Goal: Task Accomplishment & Management: Manage account settings

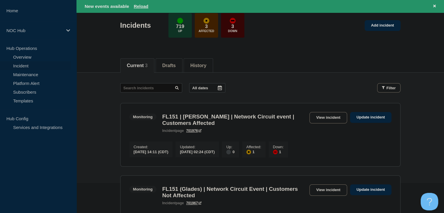
scroll to position [88, 0]
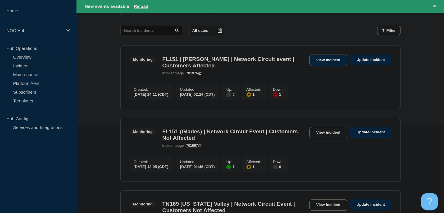
click at [322, 58] on link "View incident" at bounding box center [329, 60] width 38 height 11
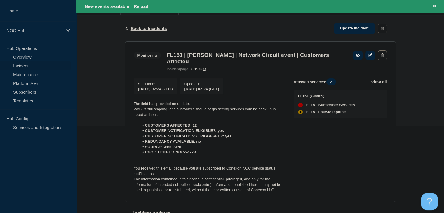
scroll to position [97, 0]
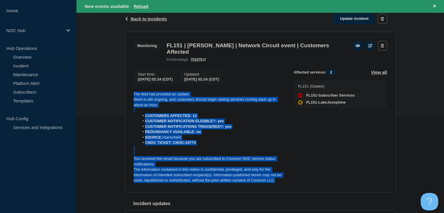
drag, startPoint x: 278, startPoint y: 183, endPoint x: 130, endPoint y: 94, distance: 173.1
click at [130, 93] on section "Monitoring FL151 | [PERSON_NAME] | Network Circuit event | Customers Affected i…" at bounding box center [261, 112] width 272 height 161
copy div "The field has provided an update. Work is still ongoing, and customers should b…"
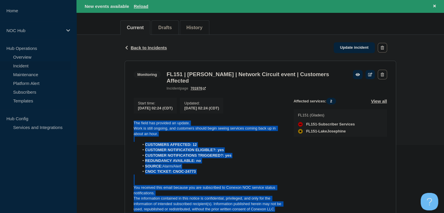
scroll to position [68, 0]
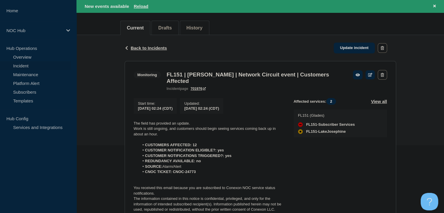
click at [329, 59] on div "Back Back to Incidents Update incident" at bounding box center [261, 48] width 272 height 26
click at [338, 51] on link "Update incident" at bounding box center [354, 48] width 41 height 11
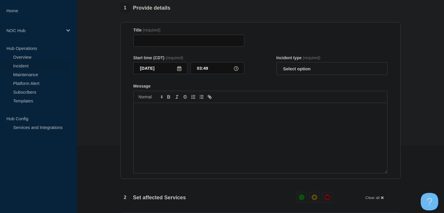
type input "FL151 | [PERSON_NAME] | Network Circuit event | Customers Affected"
click at [221, 123] on div "Message" at bounding box center [261, 138] width 254 height 70
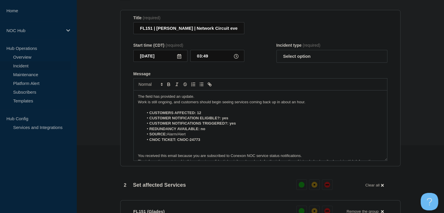
scroll to position [8, 0]
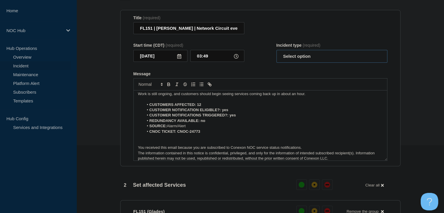
click at [298, 63] on select "Select option Investigating Identified Monitoring Resolved" at bounding box center [332, 56] width 111 height 13
select select "monitoring"
click at [277, 53] on select "Select option Investigating Identified Monitoring Resolved" at bounding box center [332, 56] width 111 height 13
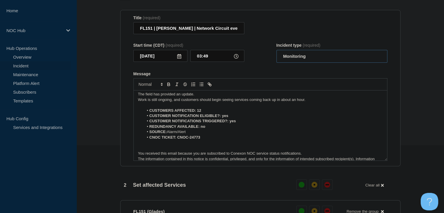
scroll to position [0, 0]
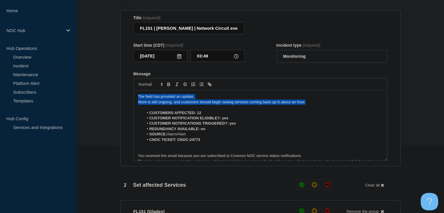
drag, startPoint x: 310, startPoint y: 105, endPoint x: 113, endPoint y: 89, distance: 196.9
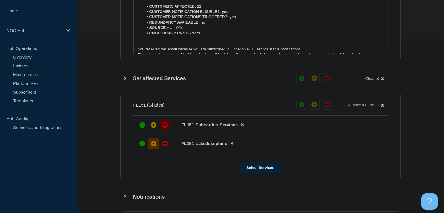
scroll to position [301, 0]
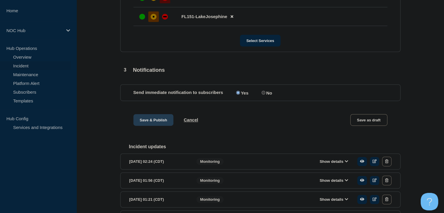
click at [141, 121] on button "Save & Publish" at bounding box center [153, 120] width 40 height 12
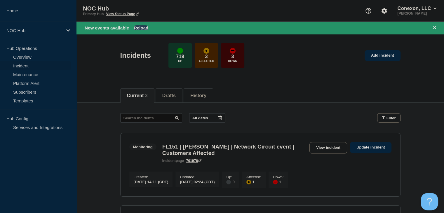
click at [139, 28] on button "Reload" at bounding box center [141, 27] width 15 height 5
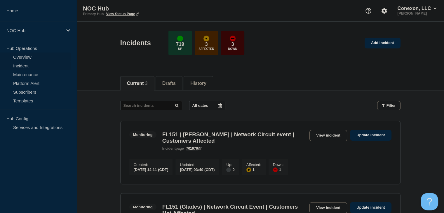
click at [34, 58] on link "Overview" at bounding box center [35, 57] width 71 height 9
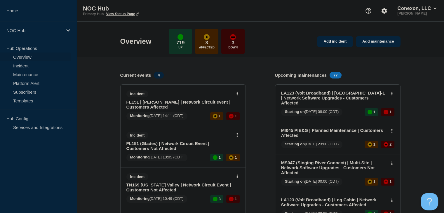
click at [185, 104] on link "FL151 | [PERSON_NAME] | Network Circuit event | Customers Affected" at bounding box center [178, 105] width 105 height 10
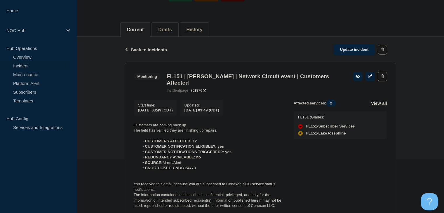
scroll to position [117, 0]
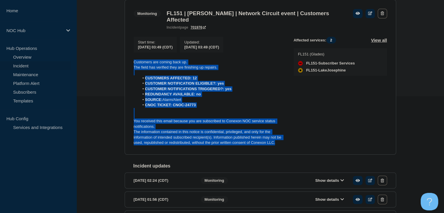
drag, startPoint x: 280, startPoint y: 148, endPoint x: 129, endPoint y: 65, distance: 173.2
click at [129, 65] on section "Monitoring FL151 | [PERSON_NAME] | Network Circuit event | Customers Affected i…" at bounding box center [261, 77] width 272 height 155
copy div "Customers are coming back up. The field has verified they are finishing up repa…"
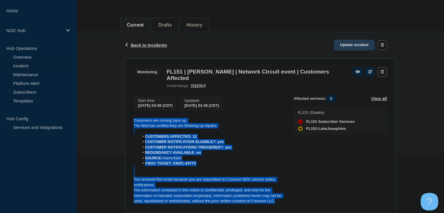
click at [350, 47] on link "Update incident" at bounding box center [354, 45] width 41 height 11
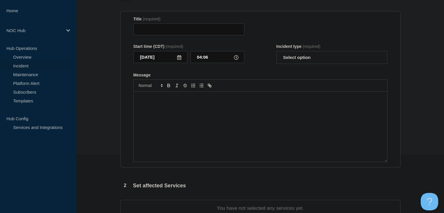
type input "FL151 | [PERSON_NAME] | Network Circuit event | Customers Affected"
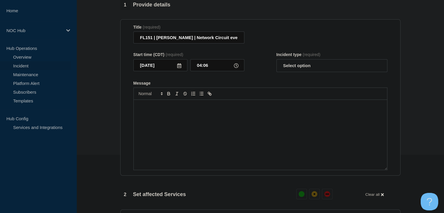
scroll to position [68, 0]
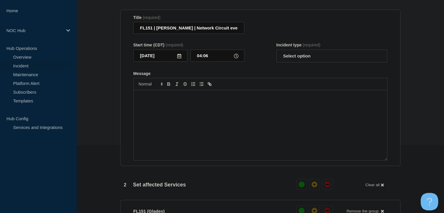
click at [240, 120] on div "Message" at bounding box center [261, 125] width 254 height 70
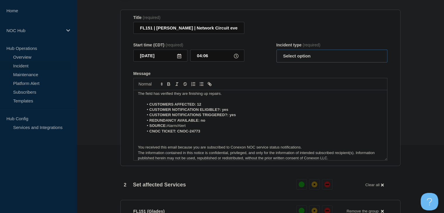
click at [300, 60] on select "Select option Investigating Identified Monitoring Resolved" at bounding box center [332, 56] width 111 height 13
select select "monitoring"
click at [277, 53] on select "Select option Investigating Identified Monitoring Resolved" at bounding box center [332, 56] width 111 height 13
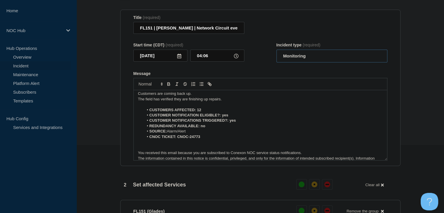
scroll to position [0, 0]
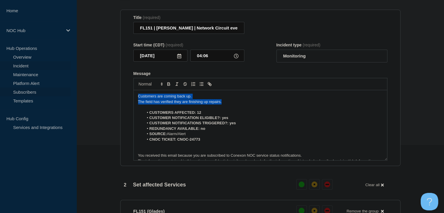
drag, startPoint x: 241, startPoint y: 104, endPoint x: 69, endPoint y: 94, distance: 172.0
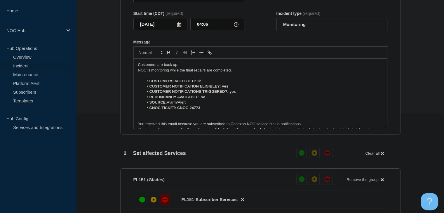
scroll to position [214, 0]
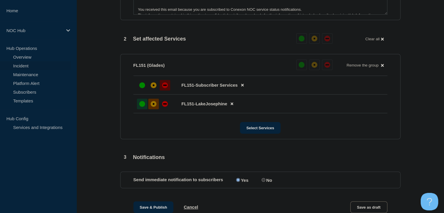
click at [139, 107] on div "up" at bounding box center [142, 104] width 6 height 6
click at [143, 91] on div at bounding box center [142, 85] width 11 height 11
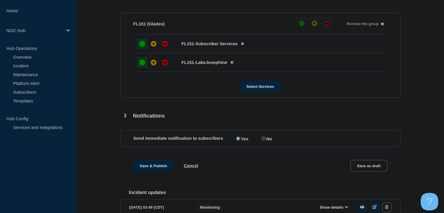
scroll to position [302, 0]
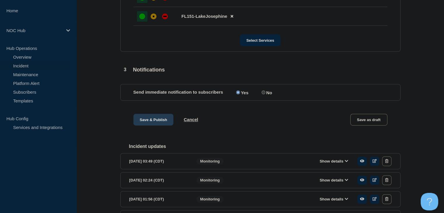
click at [153, 126] on button "Save & Publish" at bounding box center [153, 120] width 40 height 12
